Goal: Transaction & Acquisition: Purchase product/service

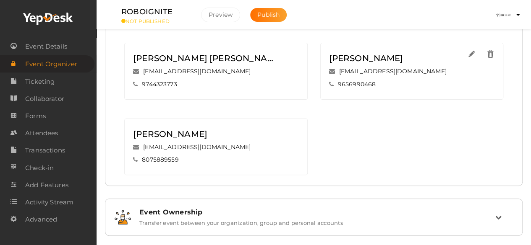
scroll to position [68, 0]
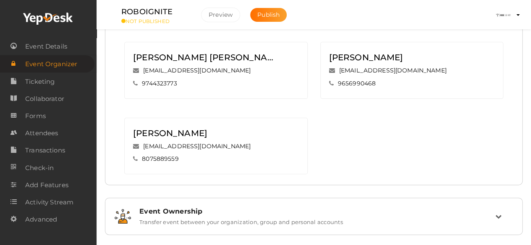
click at [182, 208] on div "Event Ownership" at bounding box center [317, 212] width 356 height 8
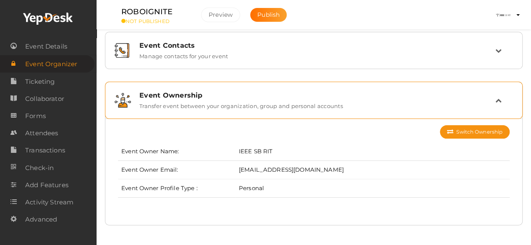
scroll to position [6, 0]
click at [274, 99] on label "Transfer event between your organization, group and personal accounts" at bounding box center [240, 104] width 203 height 10
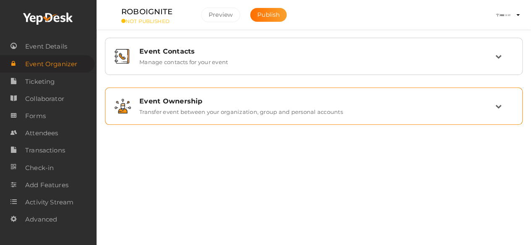
scroll to position [0, 0]
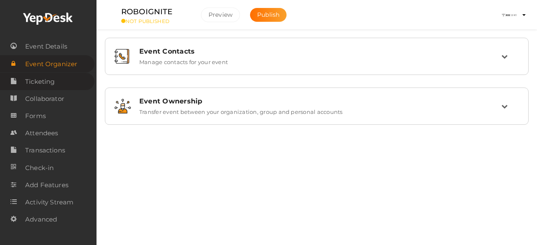
click at [75, 82] on link "Ticketing" at bounding box center [47, 81] width 94 height 17
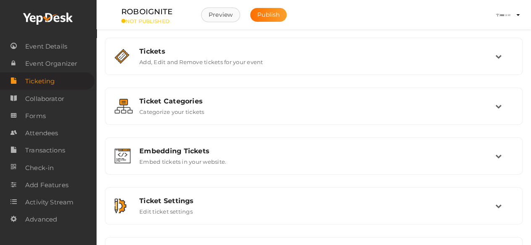
click at [220, 16] on button "Preview" at bounding box center [220, 15] width 39 height 15
click at [61, 62] on span "Event Organizer" at bounding box center [51, 63] width 52 height 17
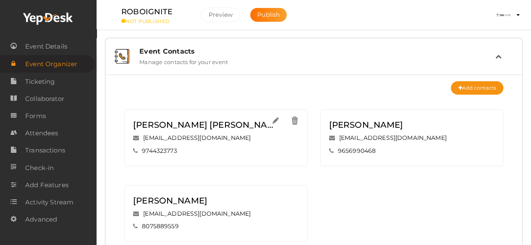
scroll to position [77, 0]
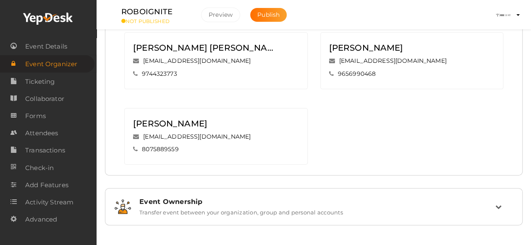
click at [226, 203] on div "Event Ownership" at bounding box center [317, 202] width 356 height 8
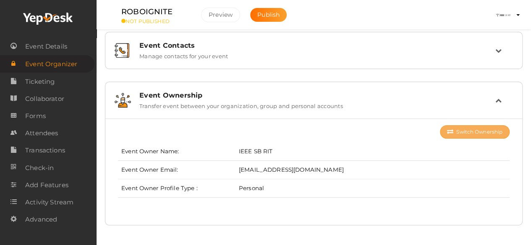
scroll to position [6, 0]
click at [478, 129] on button "Switch Ownership" at bounding box center [475, 131] width 70 height 13
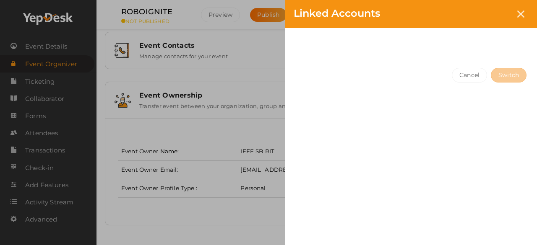
click at [386, 67] on div "Cancel Switch" at bounding box center [411, 92] width 252 height 65
click at [467, 71] on button "Cancel" at bounding box center [469, 75] width 35 height 15
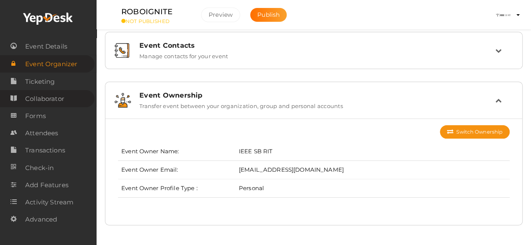
click at [27, 96] on span "Collaborator" at bounding box center [44, 99] width 39 height 17
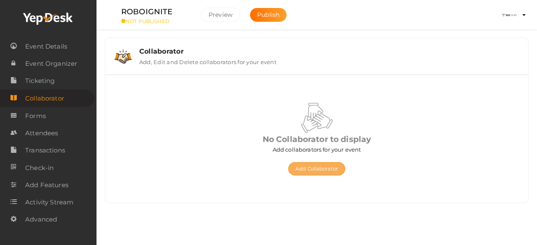
click at [310, 173] on button "Add Collaborator" at bounding box center [316, 168] width 57 height 13
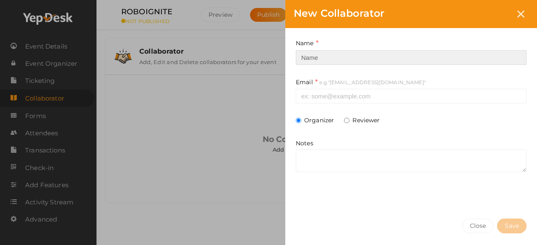
click at [347, 59] on input at bounding box center [411, 57] width 231 height 15
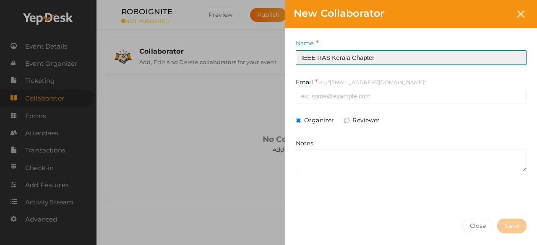
type input "IEEE RAS Kerala Chapter"
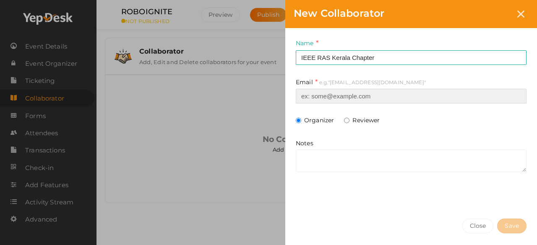
click at [343, 95] on input at bounding box center [411, 96] width 231 height 15
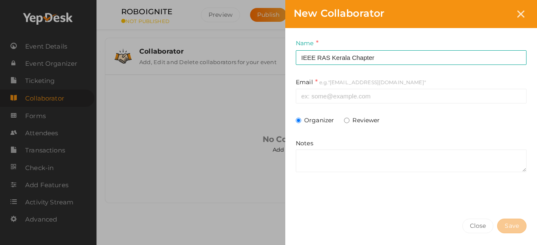
click at [309, 126] on div "Organizer Reviewer" at bounding box center [411, 121] width 231 height 10
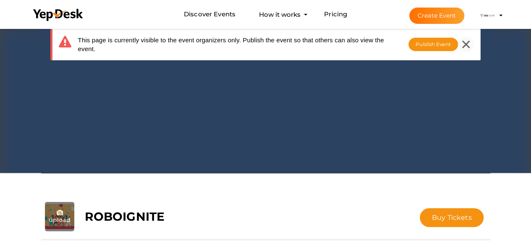
click at [468, 41] on icon at bounding box center [466, 45] width 8 height 8
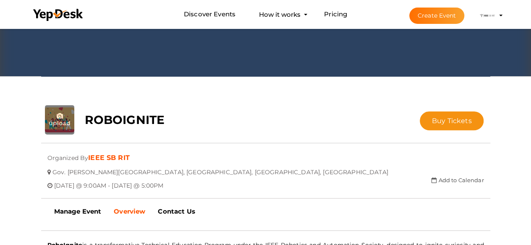
scroll to position [97, 0]
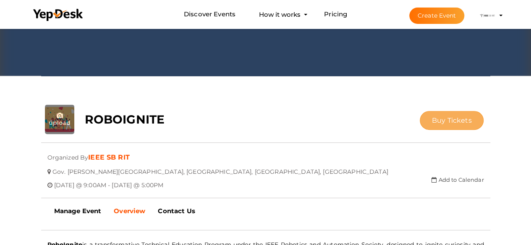
click at [443, 118] on span "Buy Tickets" at bounding box center [452, 121] width 40 height 8
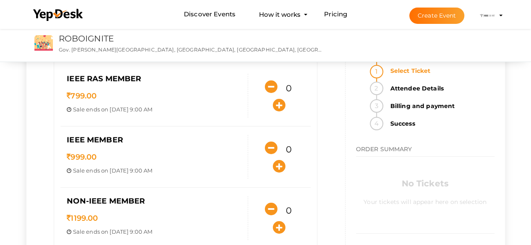
scroll to position [64, 0]
click at [277, 107] on icon "button" at bounding box center [279, 105] width 13 height 13
type input "1"
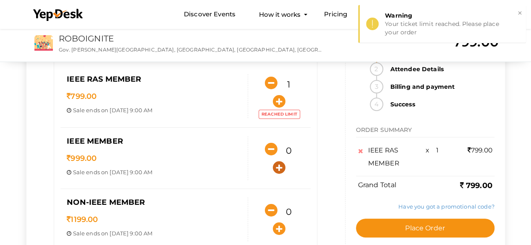
click at [281, 167] on icon "button" at bounding box center [279, 168] width 13 height 13
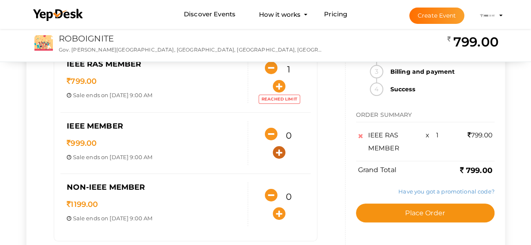
scroll to position [80, 0]
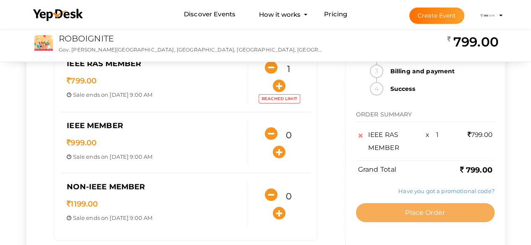
click at [404, 214] on button "Place Order" at bounding box center [425, 212] width 138 height 19
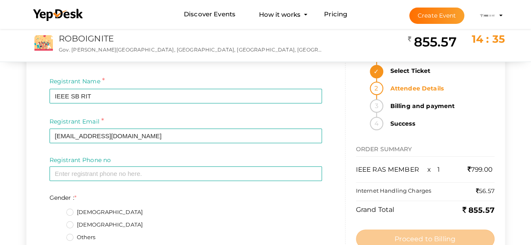
scroll to position [0, 0]
